Goal: Find specific page/section

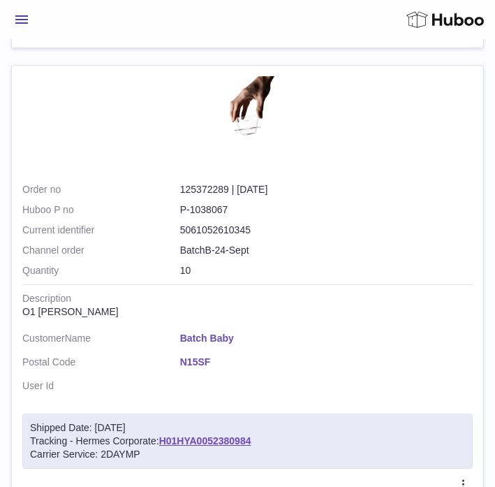
click at [29, 18] on button "Menu" at bounding box center [21, 20] width 21 height 28
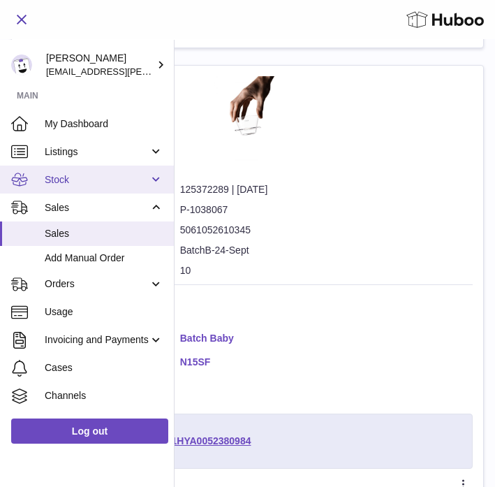
click at [68, 187] on link "Stock" at bounding box center [87, 180] width 174 height 28
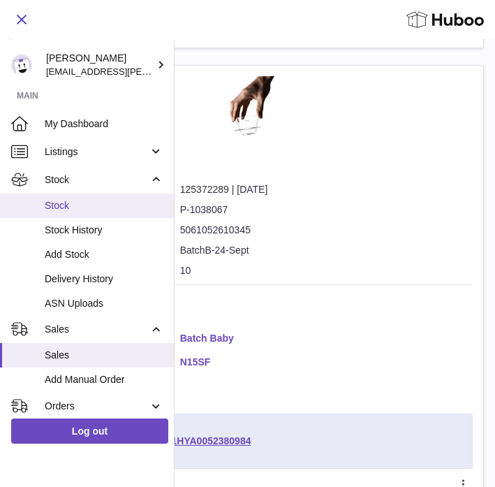
click at [64, 206] on span "Stock" at bounding box center [104, 205] width 119 height 13
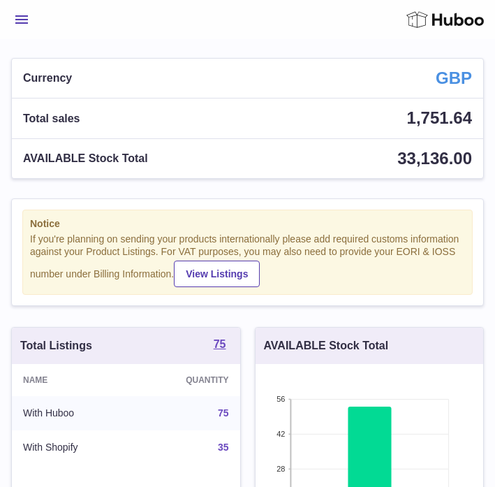
scroll to position [218, 228]
click at [17, 21] on span "Menu" at bounding box center [21, 19] width 13 height 8
